Goal: Use online tool/utility

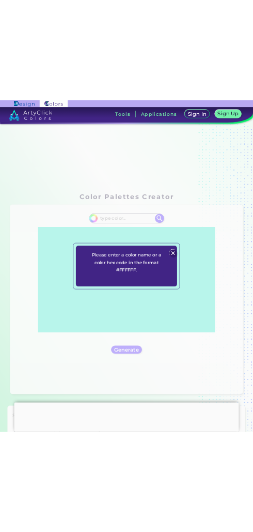
scroll to position [93, 0]
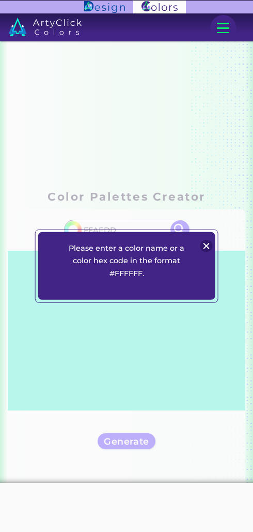
type input "FFAEDD"
click at [205, 263] on div "Please enter a color name or a color hex code in the format #FFFFFF. Plans Sign…" at bounding box center [126, 266] width 177 height 68
click at [205, 252] on img at bounding box center [207, 246] width 12 height 12
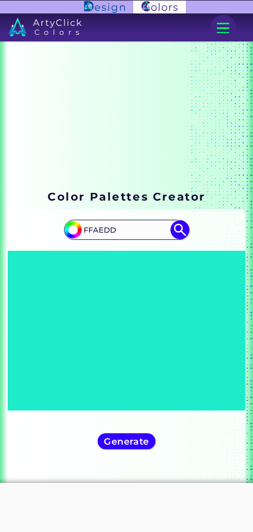
click at [184, 232] on img at bounding box center [180, 229] width 19 height 19
type input "#000000"
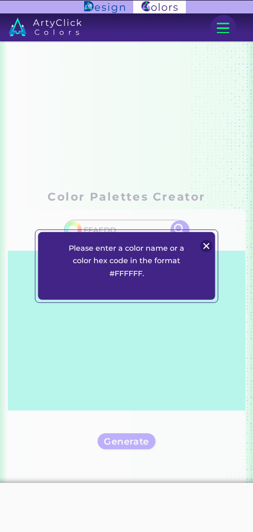
click at [209, 238] on div at bounding box center [207, 246] width 18 height 18
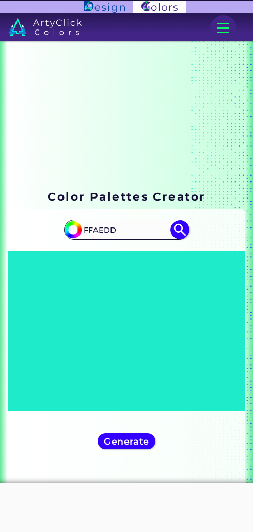
click at [95, 230] on input "FFAEDD" at bounding box center [126, 229] width 93 height 17
click at [92, 232] on input "FFAEDD" at bounding box center [126, 229] width 93 height 17
click at [84, 233] on input "FFAEDD" at bounding box center [126, 229] width 93 height 17
type input "#FFAEDD"
click at [176, 233] on img at bounding box center [180, 229] width 19 height 19
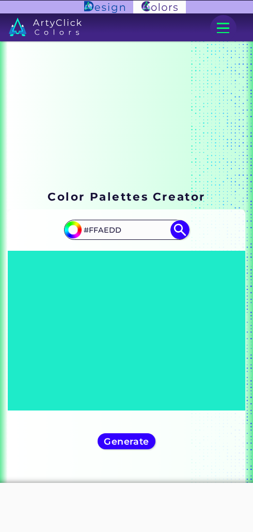
type input "#ffaedd"
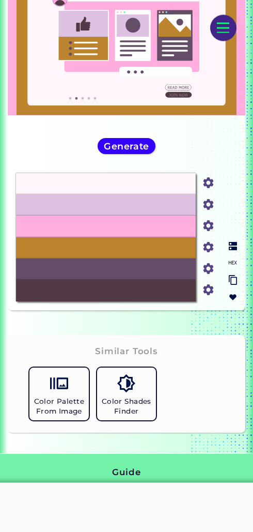
scroll to position [289, 0]
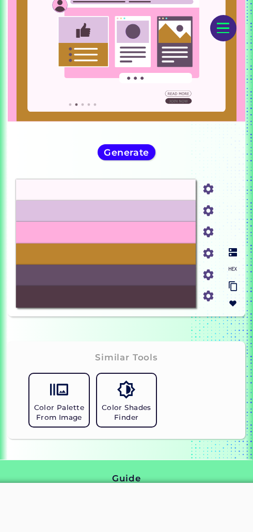
click at [180, 243] on div "#FFAEDD" at bounding box center [106, 232] width 180 height 21
click at [145, 157] on h5 "Generate" at bounding box center [127, 152] width 41 height 8
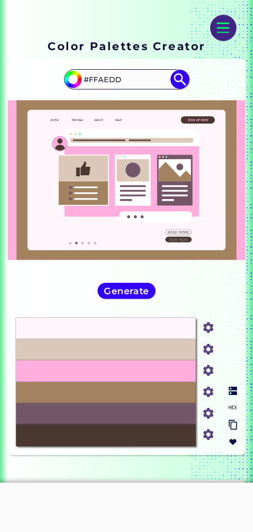
click at [144, 296] on h5 "Generate" at bounding box center [127, 292] width 41 height 8
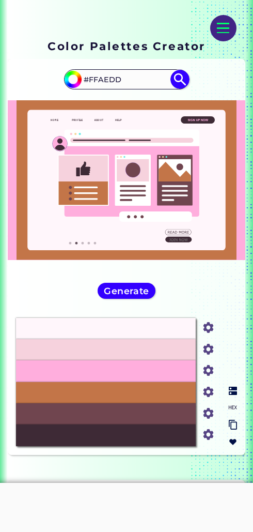
click at [136, 80] on input "#FFAEDD" at bounding box center [126, 79] width 93 height 17
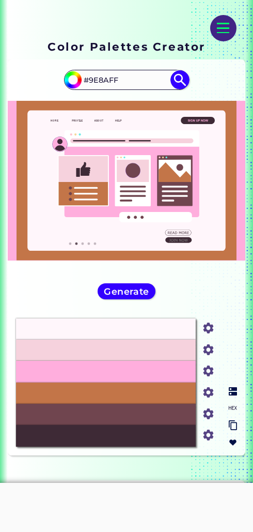
click at [170, 87] on input "#9E8AFF" at bounding box center [126, 79] width 93 height 17
type input "#9E8AFF"
click at [178, 80] on img at bounding box center [180, 79] width 19 height 19
type input "#9e8aff"
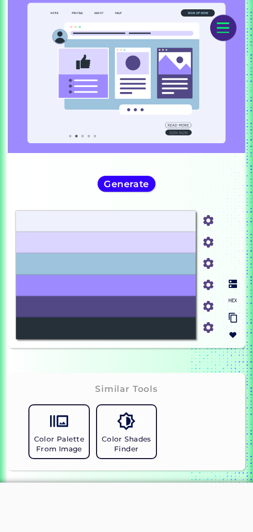
scroll to position [0, 0]
